Goal: Find contact information: Find contact information

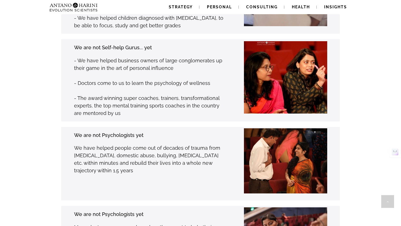
scroll to position [854, 0]
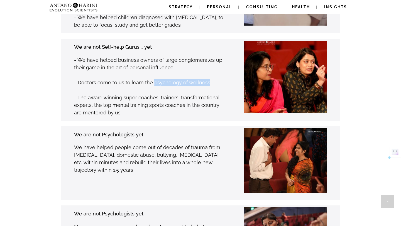
drag, startPoint x: 151, startPoint y: 55, endPoint x: 208, endPoint y: 58, distance: 56.4
click at [208, 79] on p "- Doctors come to us to learn the psychology of wellness" at bounding box center [150, 83] width 152 height 8
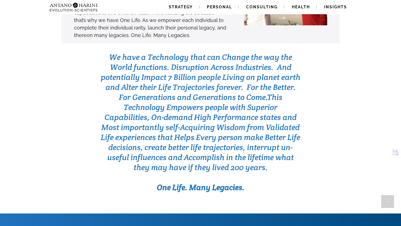
scroll to position [1742, 0]
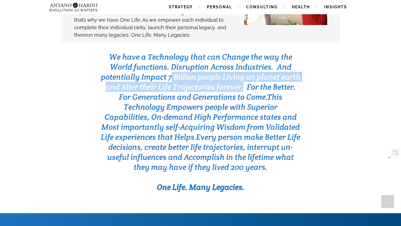
drag, startPoint x: 172, startPoint y: 51, endPoint x: 244, endPoint y: 61, distance: 72.9
click at [244, 61] on span "We have a Technology that can Change the way the World functions. Disruption Ac…" at bounding box center [201, 77] width 200 height 50
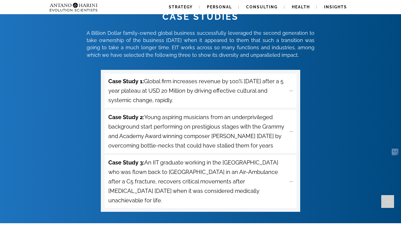
scroll to position [1963, 0]
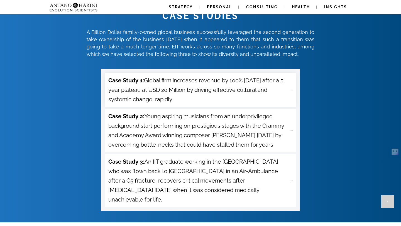
click at [188, 76] on span "Case Study 1: Global firm increases revenue by 100% within 1 Year after a 5 yea…" at bounding box center [197, 90] width 178 height 28
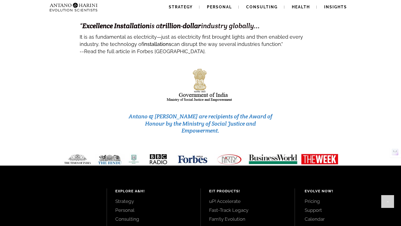
scroll to position [2464, 0]
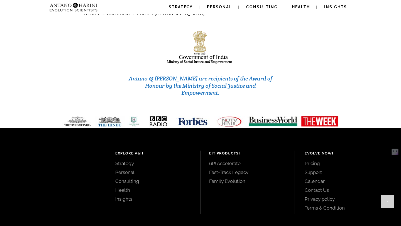
click at [125, 161] on link "Strategy" at bounding box center [153, 164] width 77 height 6
click at [309, 161] on link "Pricing" at bounding box center [347, 164] width 84 height 6
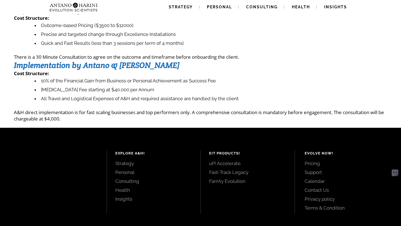
scroll to position [100, 0]
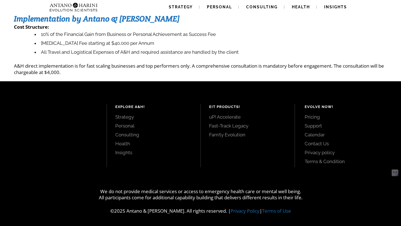
click at [322, 146] on link "Contact Us" at bounding box center [347, 144] width 84 height 6
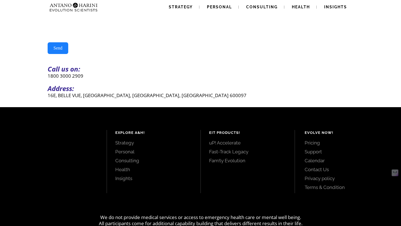
scroll to position [141, 0]
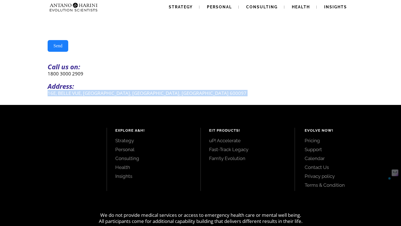
drag, startPoint x: 42, startPoint y: 94, endPoint x: 115, endPoint y: 108, distance: 74.0
click at [115, 108] on div "Strategy Personal Consulting Health Insights Strategy Personal Consulting Healt…" at bounding box center [200, 54] width 401 height 391
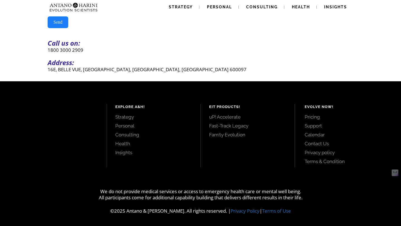
scroll to position [0, 0]
